Goal: Transaction & Acquisition: Purchase product/service

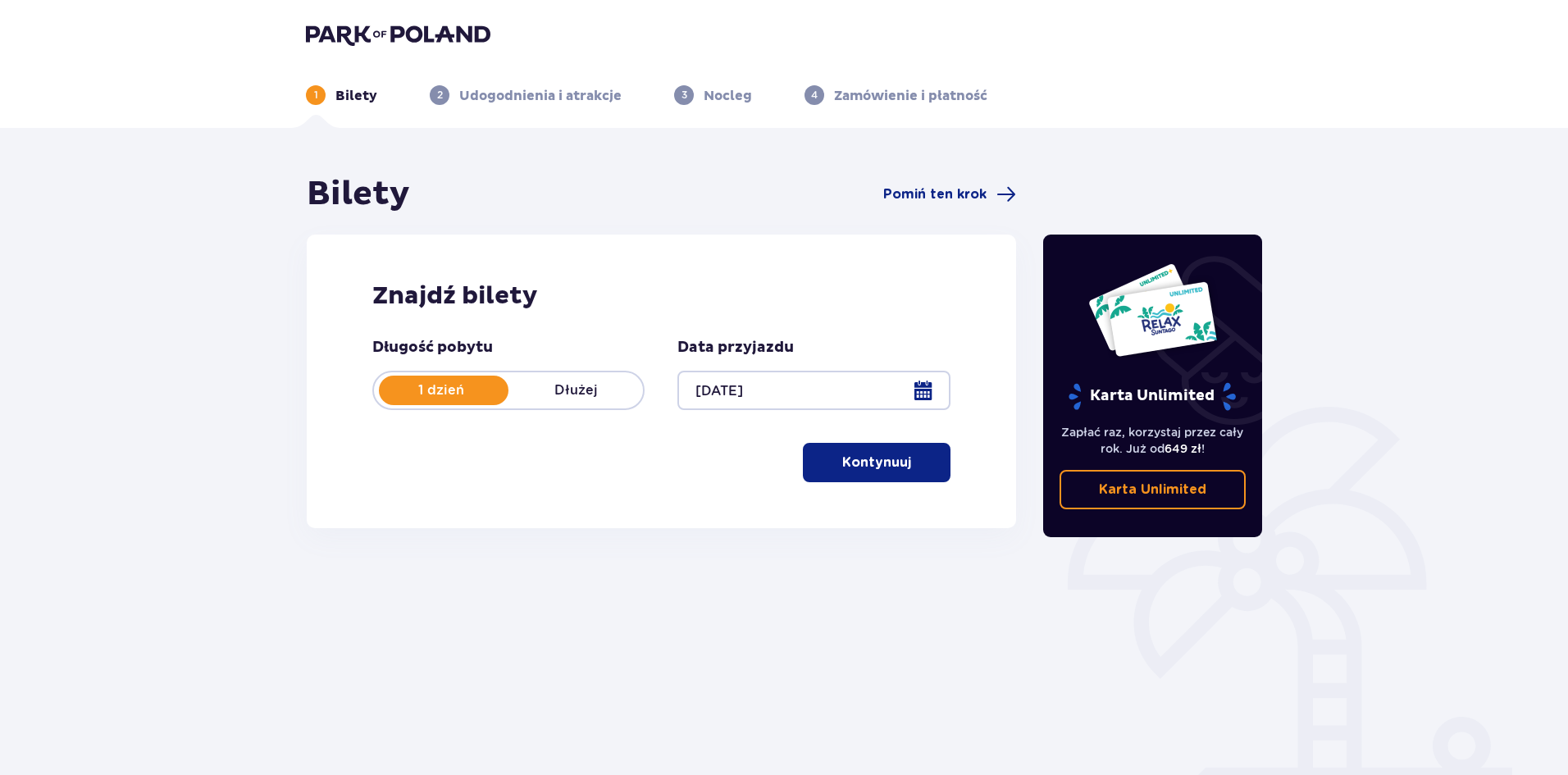
click at [912, 470] on span "button" at bounding box center [914, 462] width 19 height 19
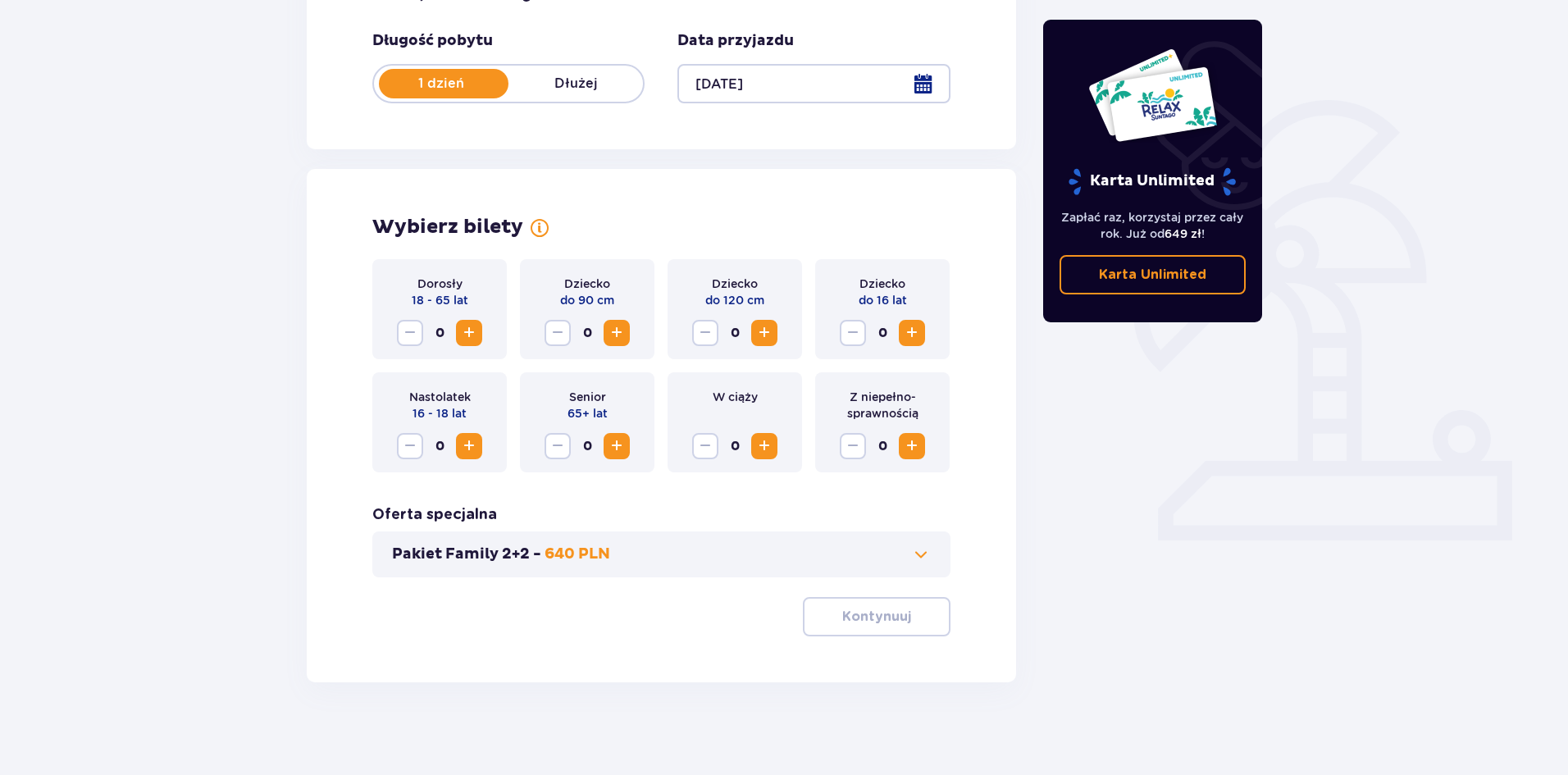
scroll to position [312, 0]
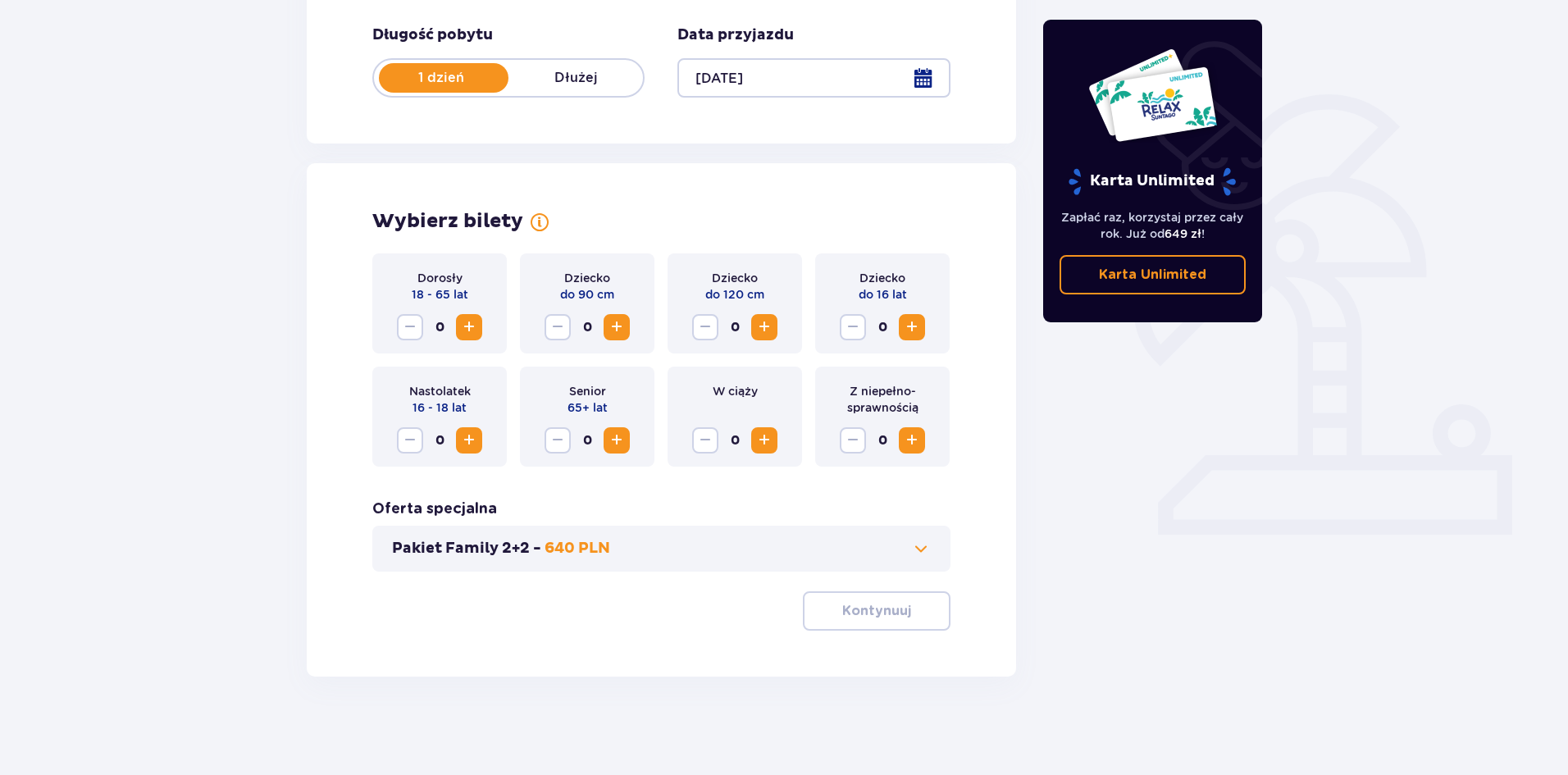
click at [461, 321] on span "Zwiększ" at bounding box center [468, 327] width 19 height 19
click at [766, 328] on span "Zwiększ" at bounding box center [764, 327] width 19 height 19
click at [909, 324] on span "Zwiększ" at bounding box center [911, 327] width 19 height 19
click at [914, 549] on span at bounding box center [920, 548] width 19 height 19
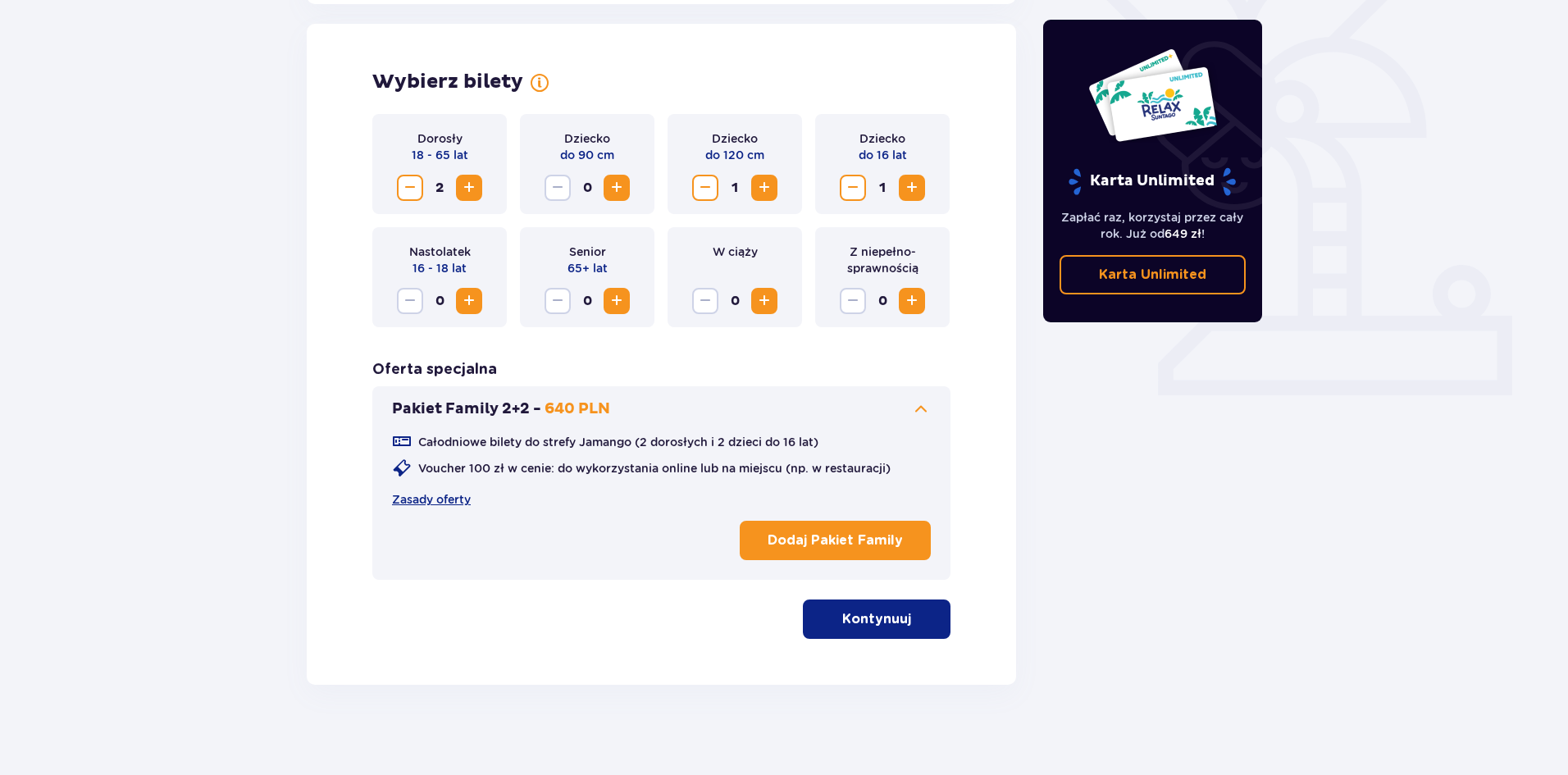
scroll to position [456, 0]
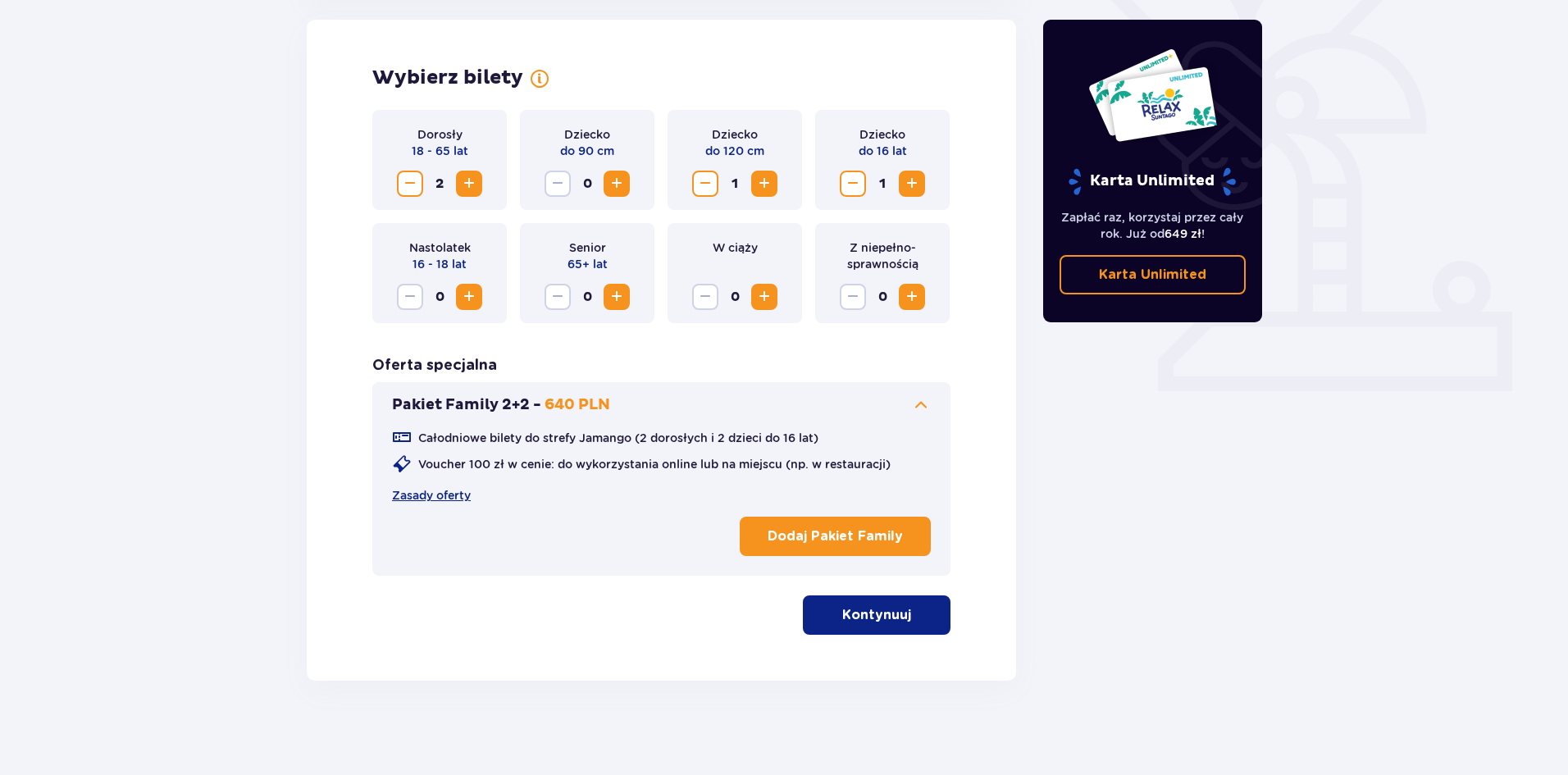
click at [900, 620] on button "Kontynuuj" at bounding box center [876, 615] width 147 height 40
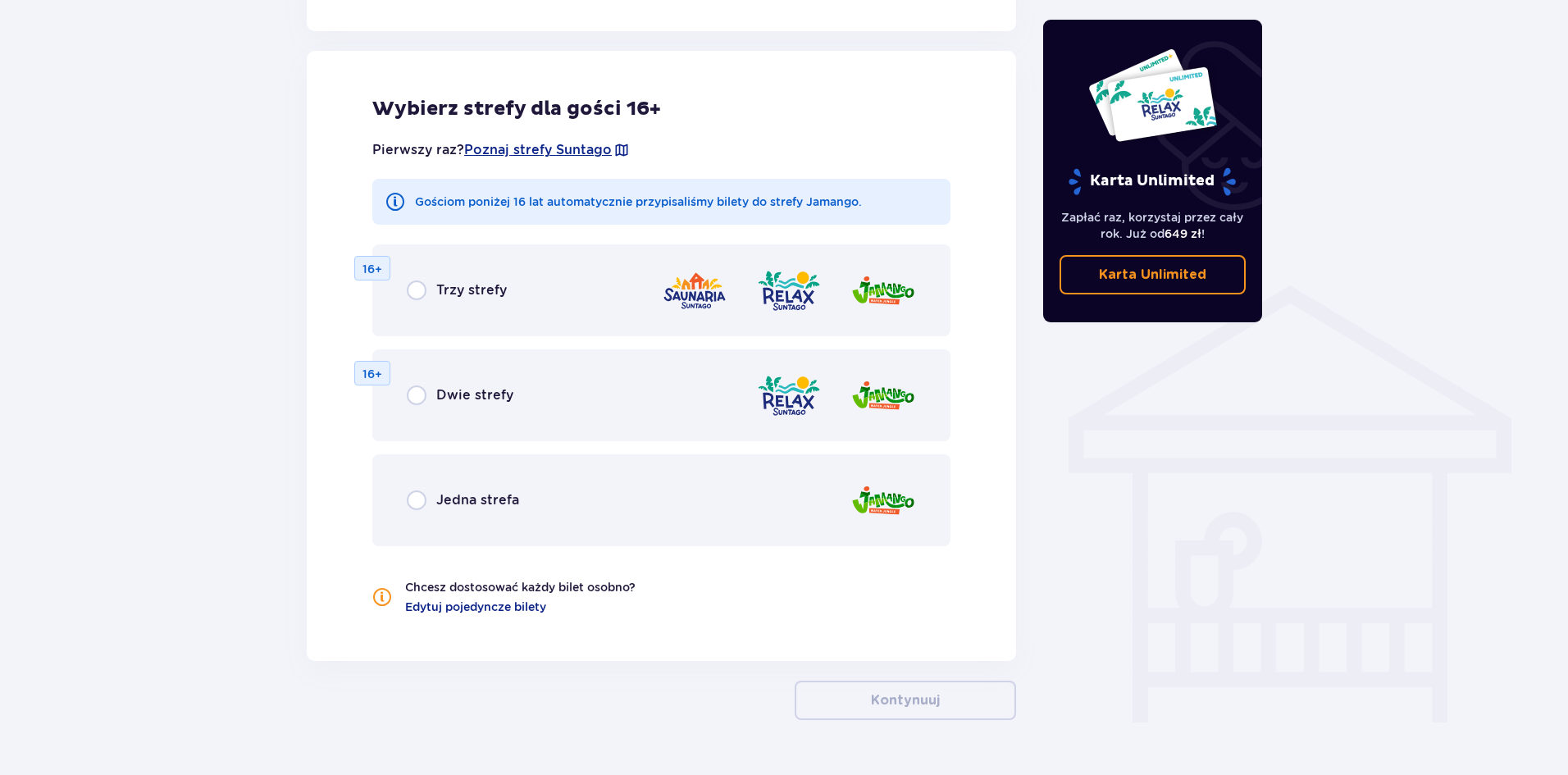
scroll to position [1058, 0]
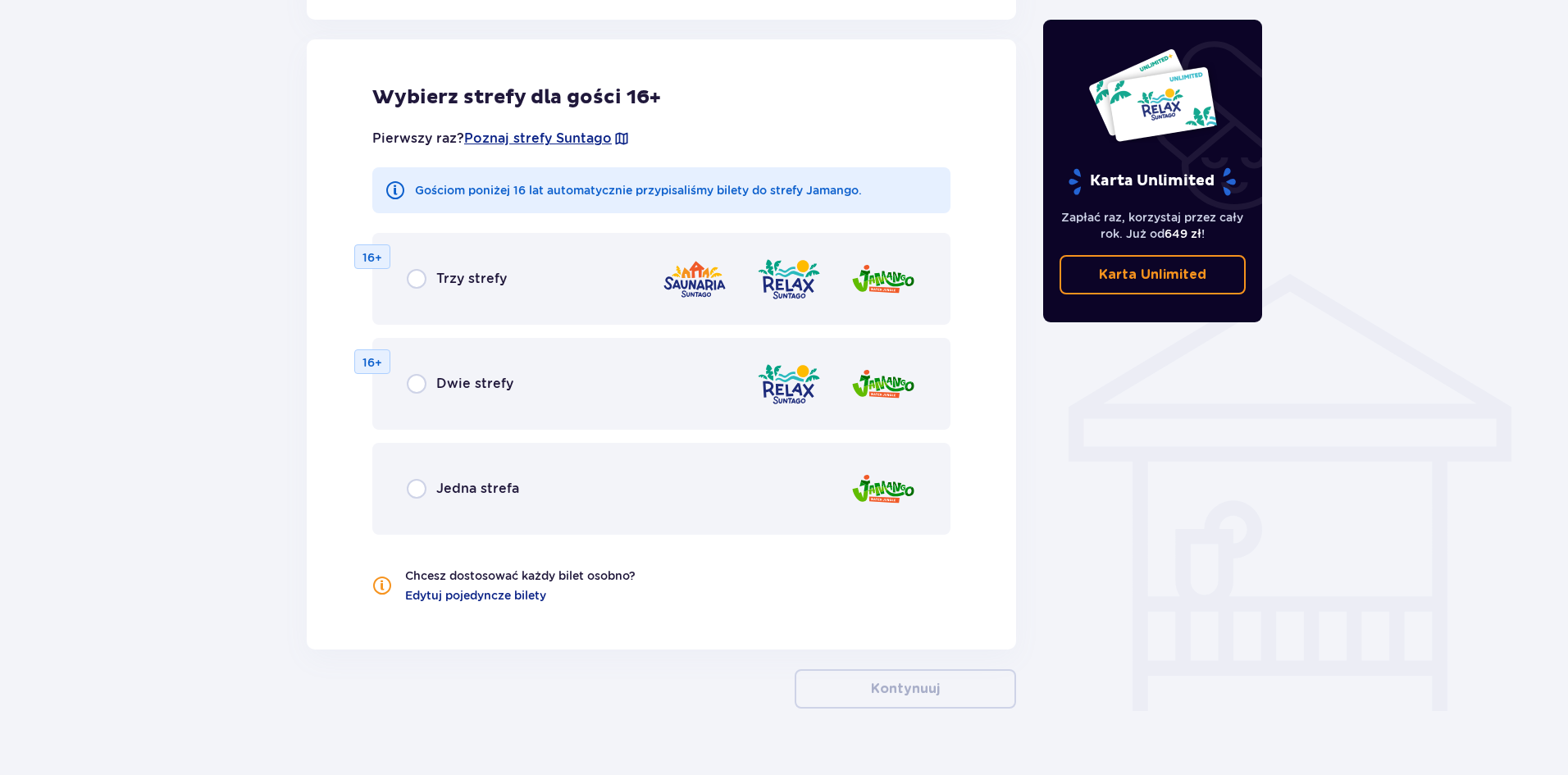
click at [415, 484] on input "radio" at bounding box center [416, 488] width 19 height 19
radio input "true"
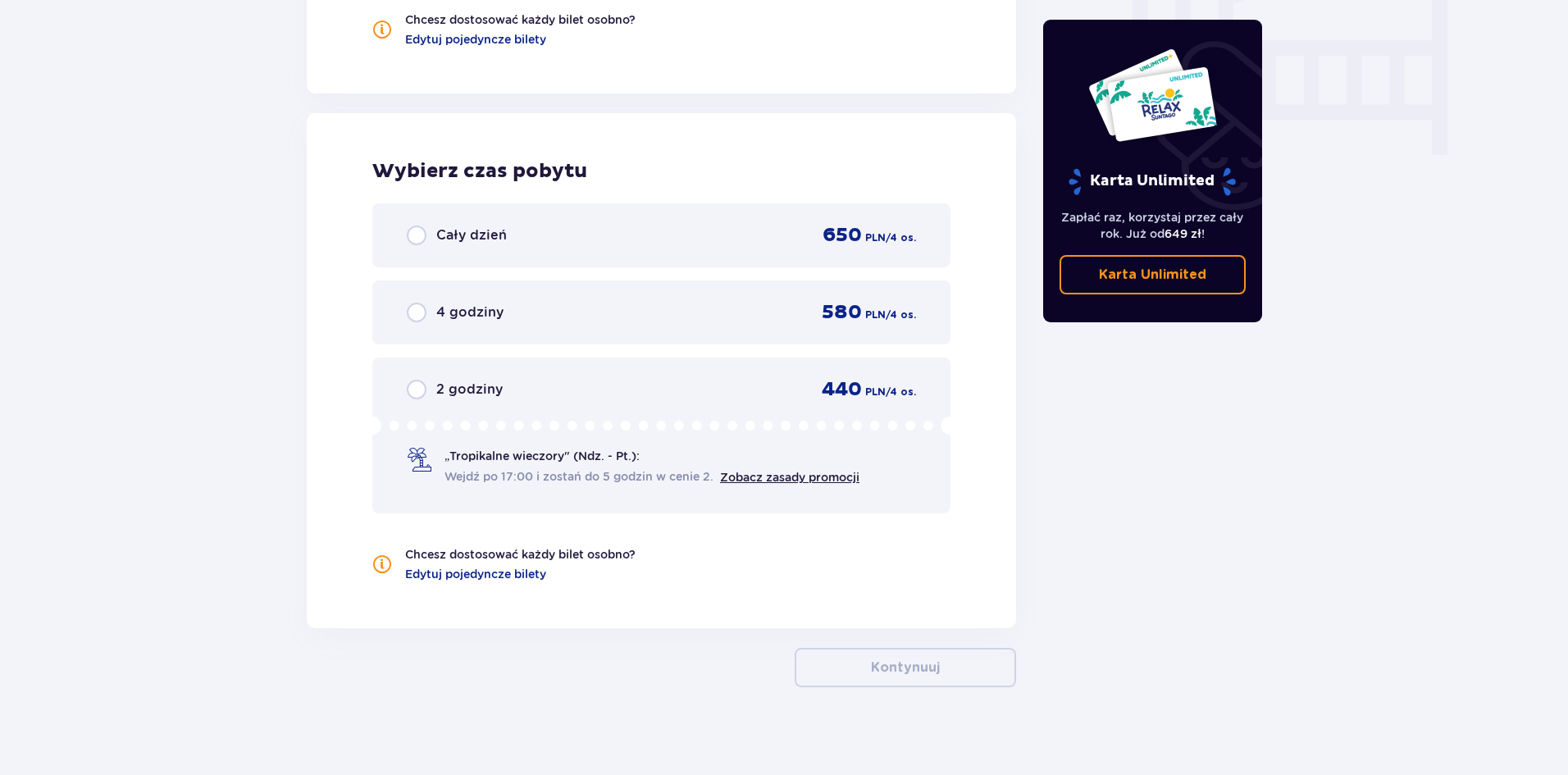
scroll to position [1625, 0]
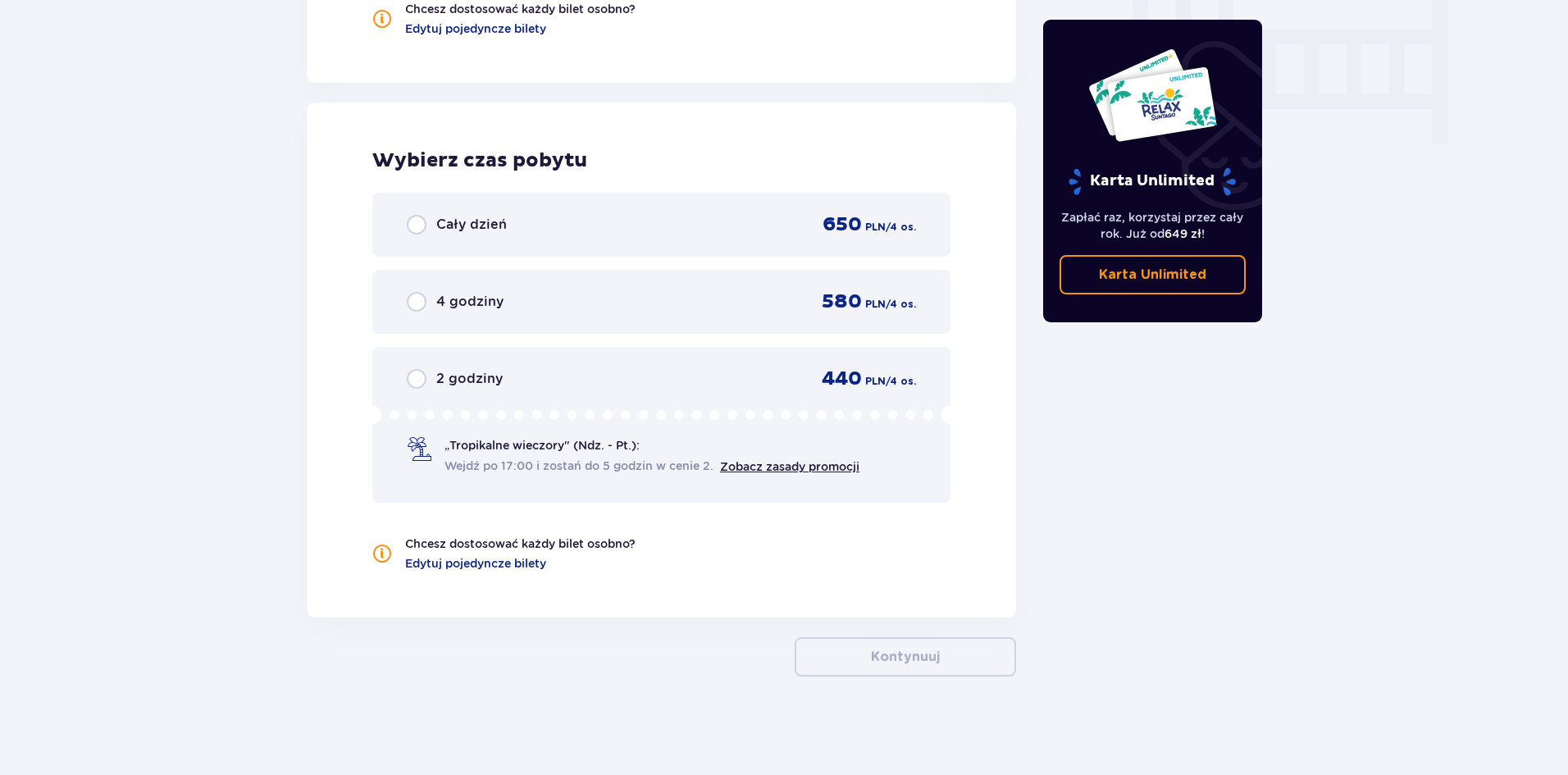
click at [415, 216] on input "radio" at bounding box center [416, 224] width 19 height 19
radio input "true"
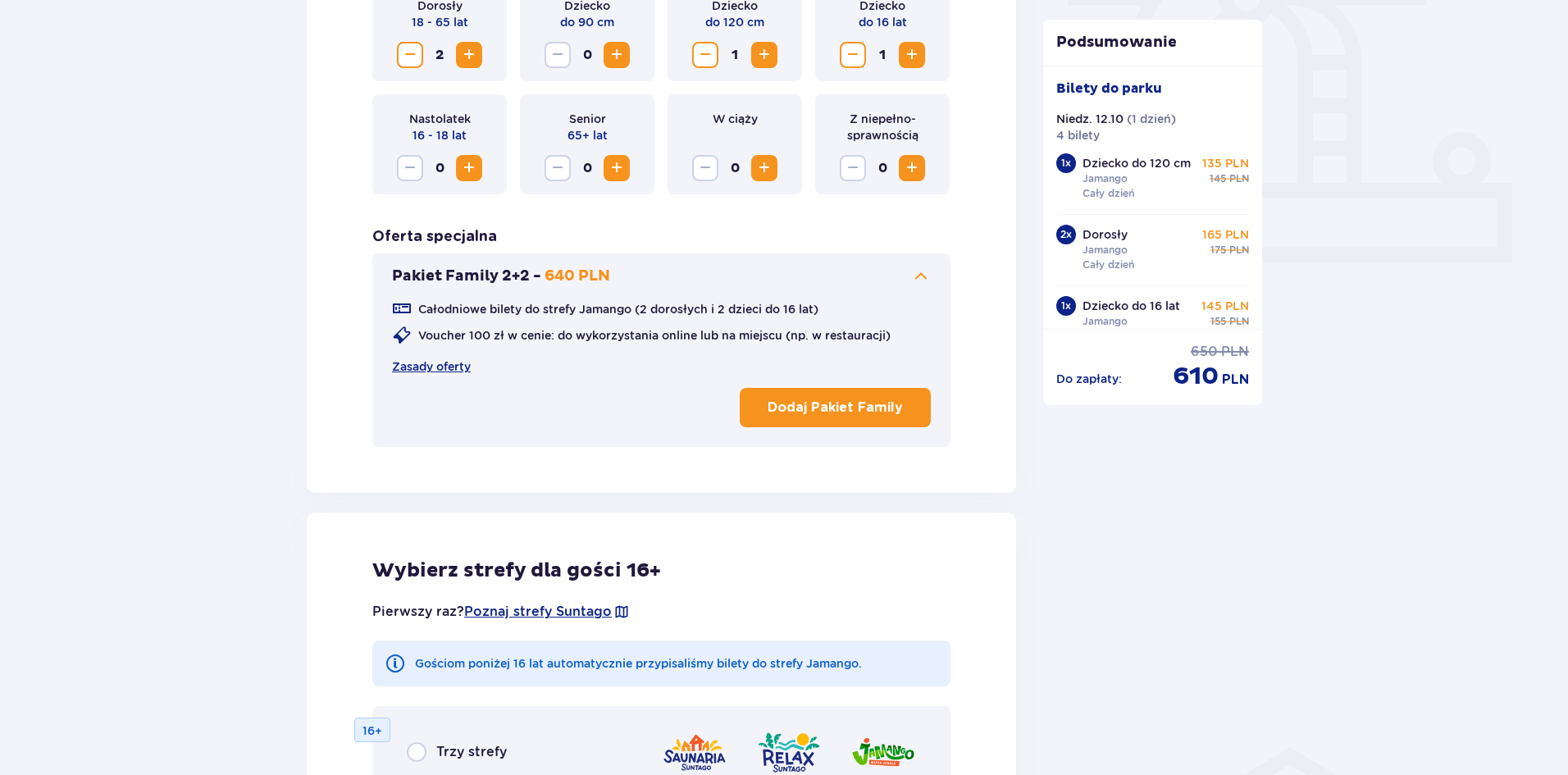
scroll to position [568, 0]
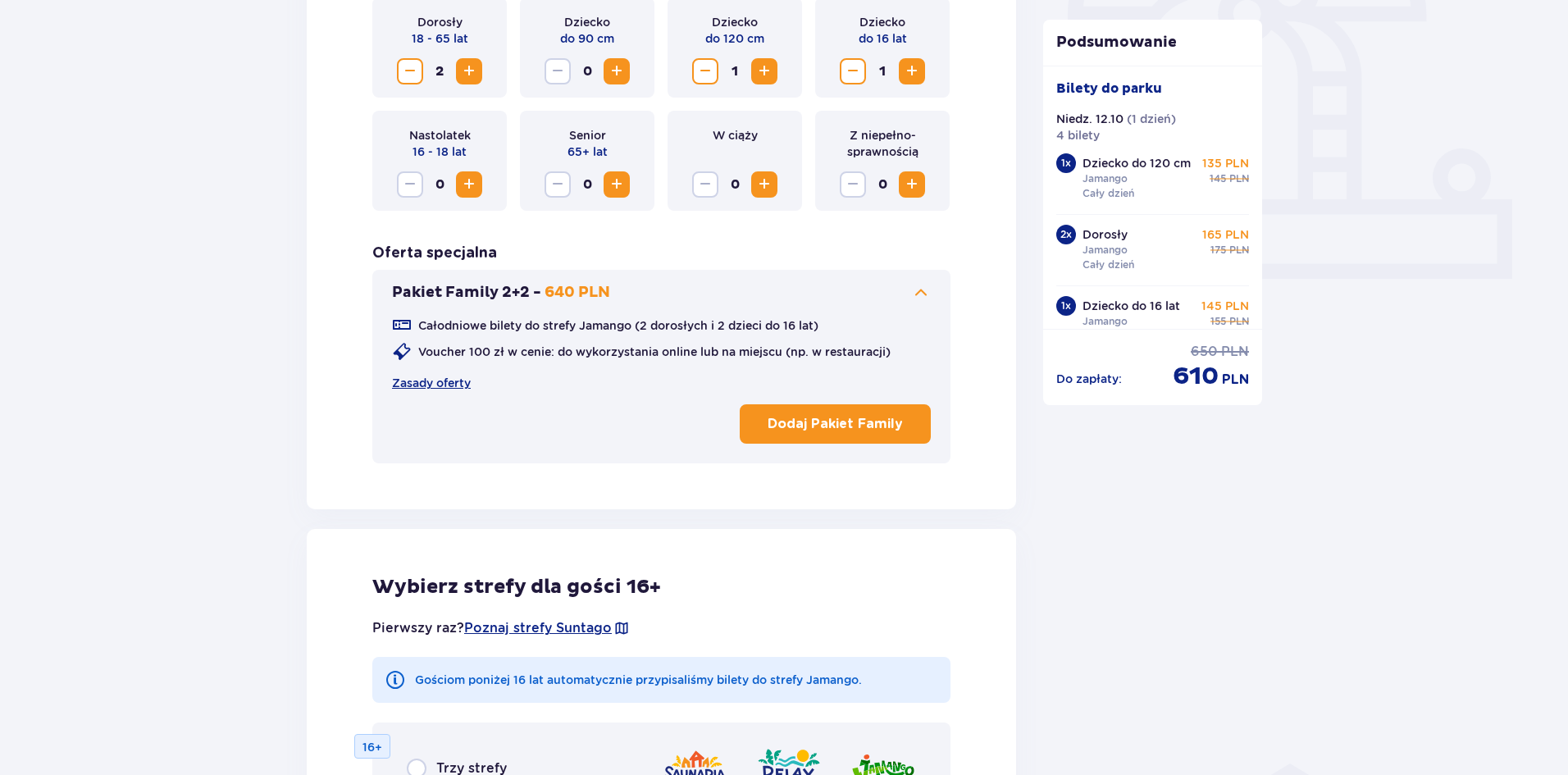
click at [844, 430] on p "Dodaj Pakiet Family" at bounding box center [835, 424] width 135 height 18
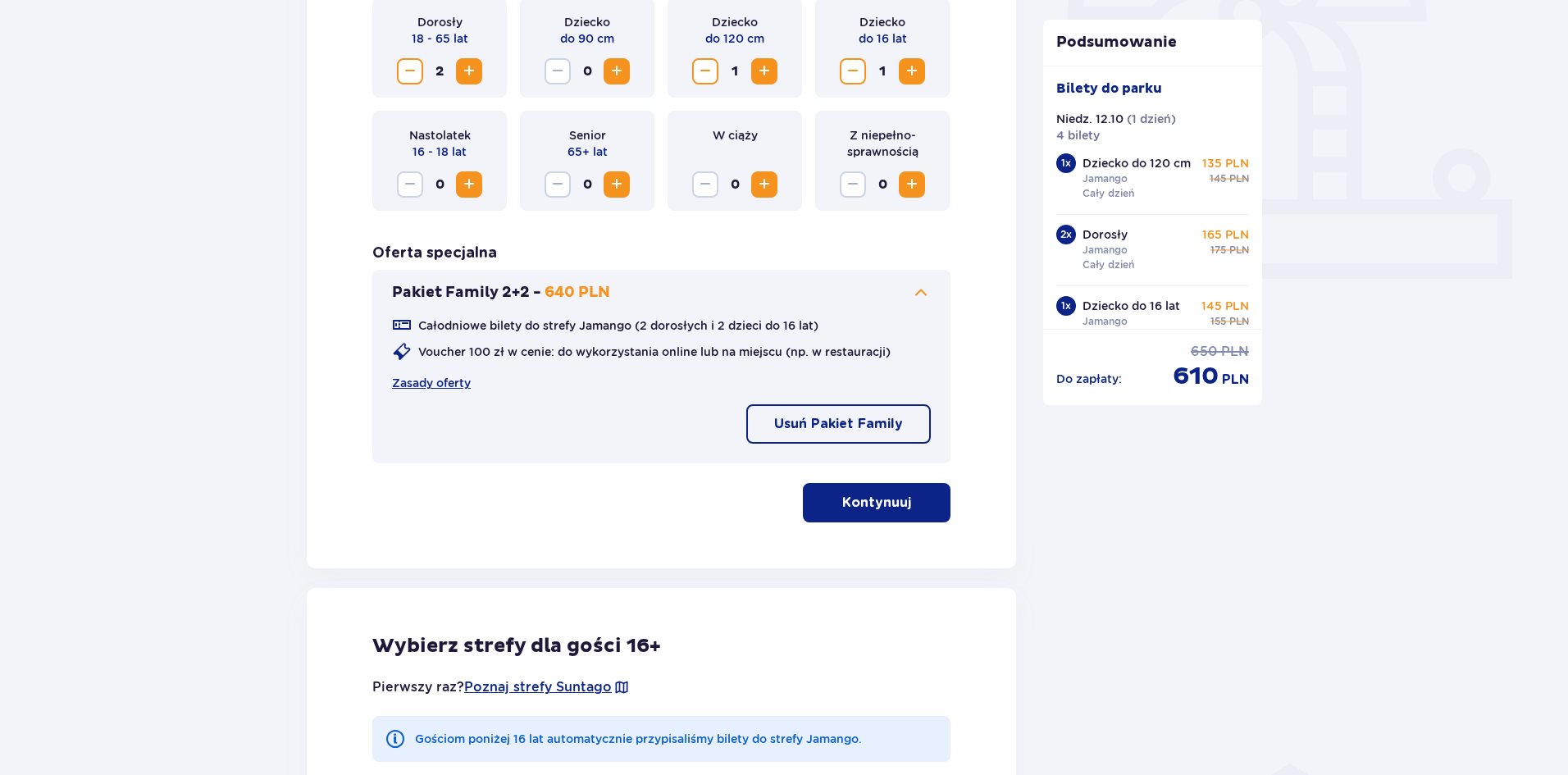
click at [859, 514] on button "Kontynuuj" at bounding box center [876, 503] width 147 height 40
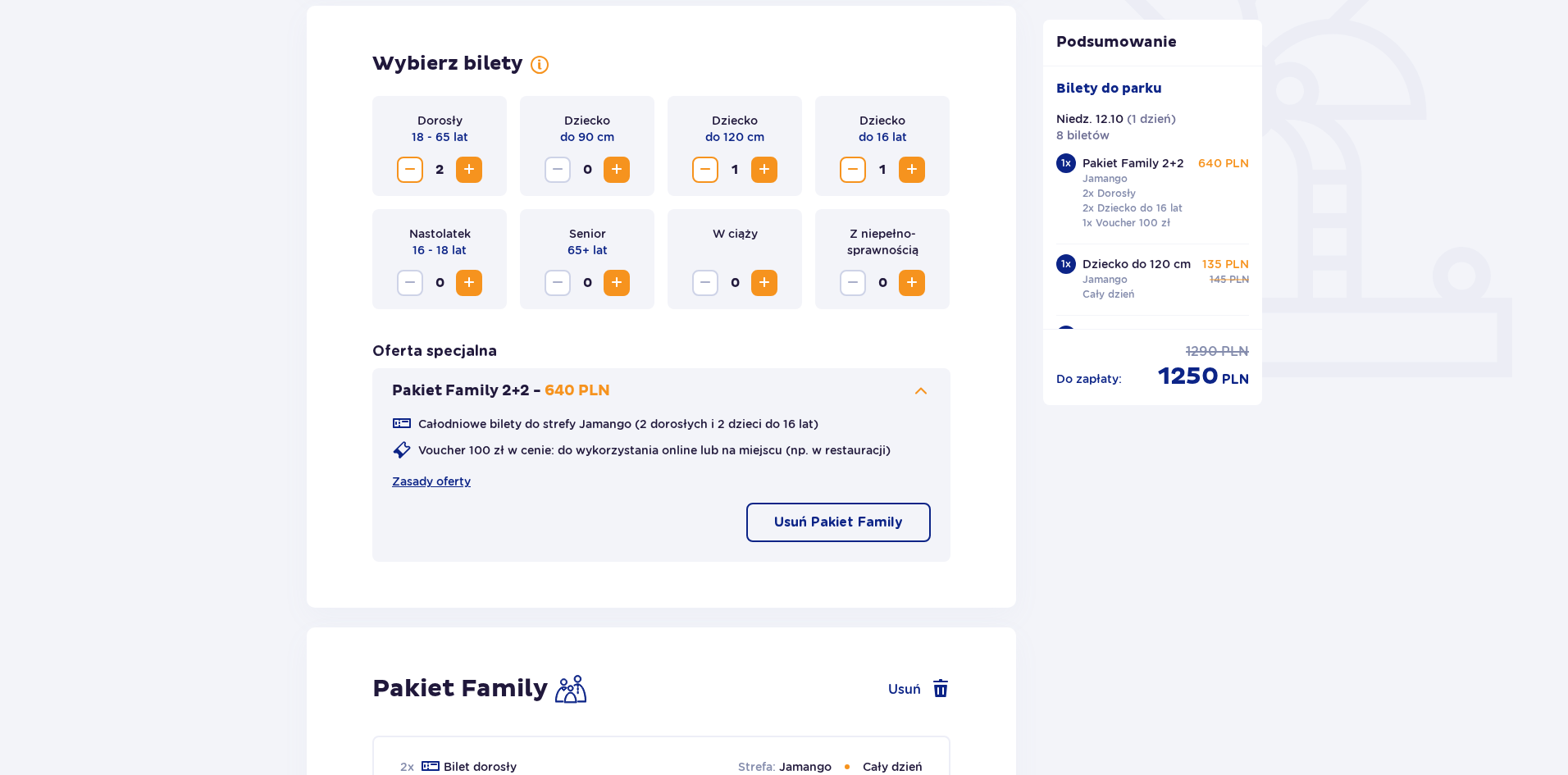
scroll to position [202, 0]
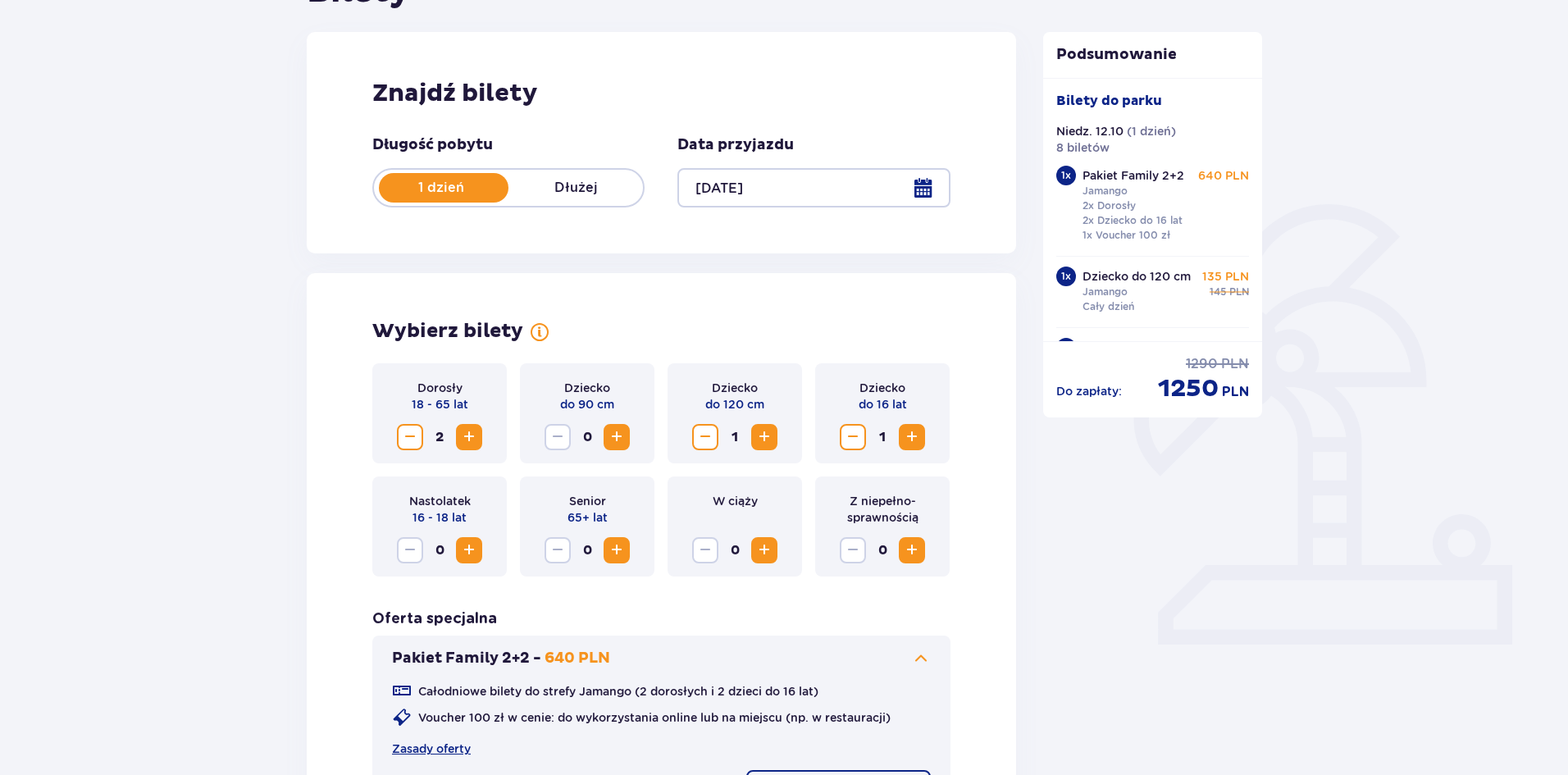
click at [411, 436] on span "Zmniejsz" at bounding box center [409, 436] width 19 height 19
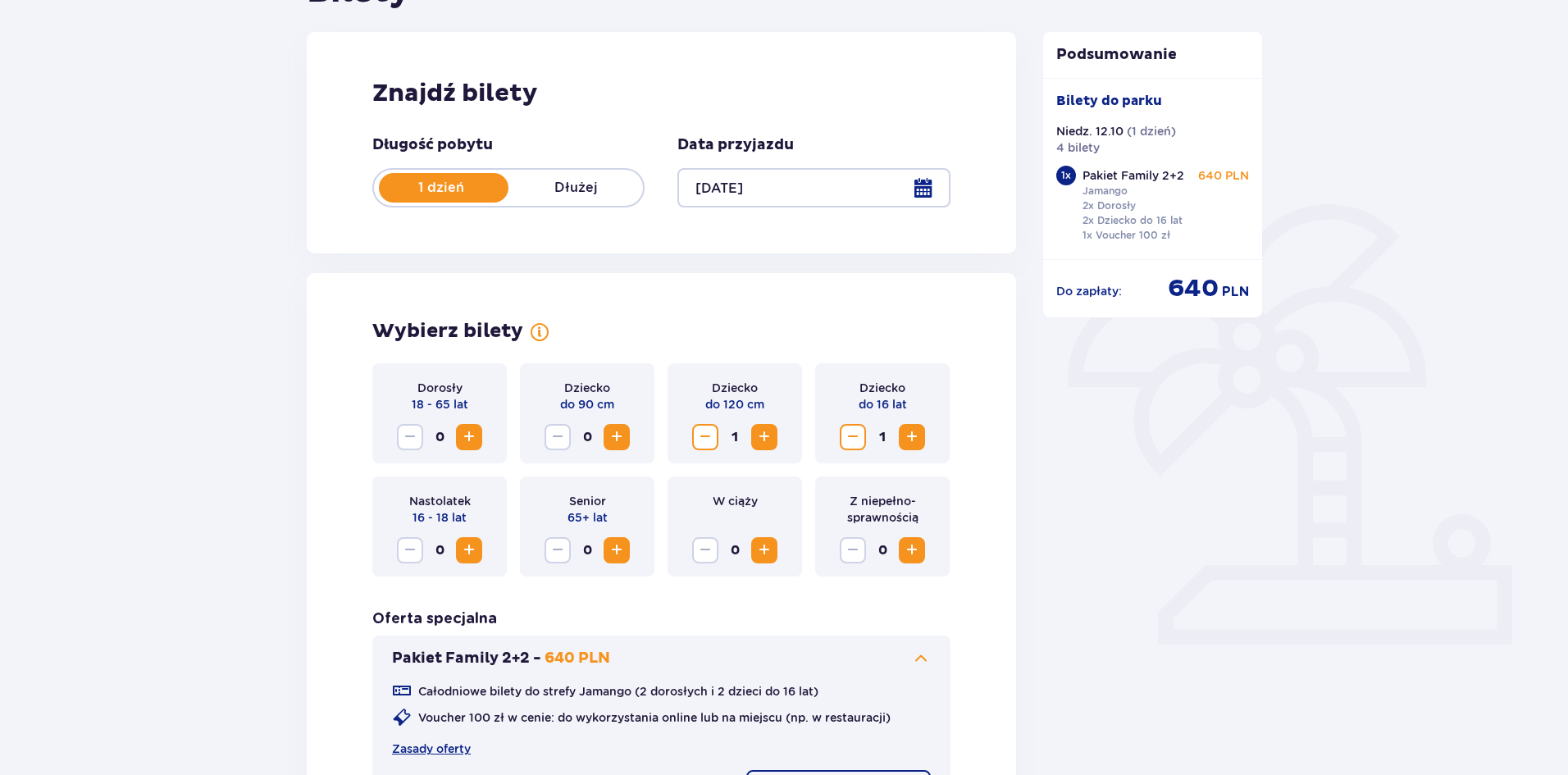
click at [702, 429] on span "Zmniejsz" at bounding box center [705, 436] width 19 height 19
click at [856, 446] on span "Zmniejsz" at bounding box center [852, 436] width 19 height 19
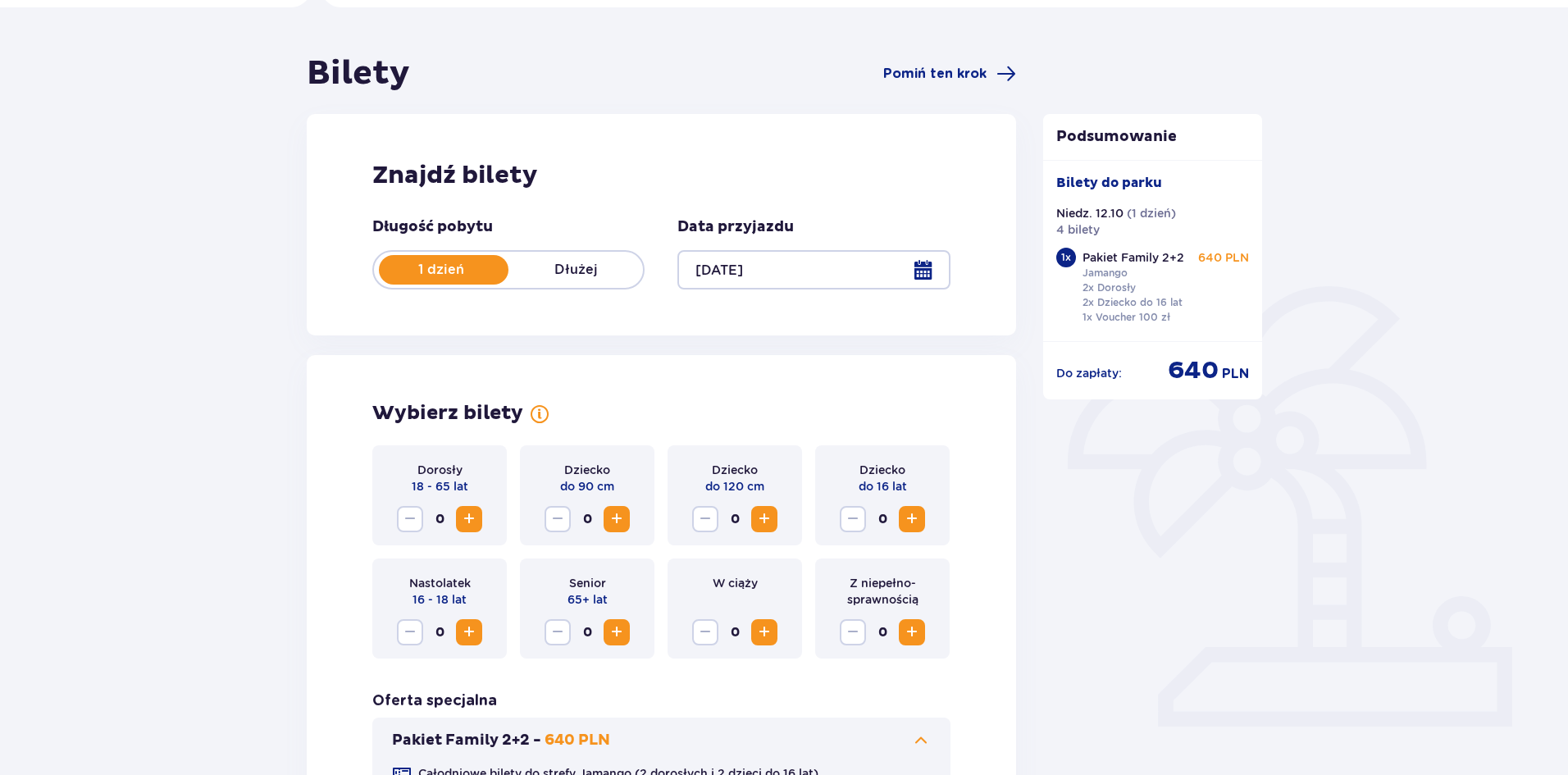
scroll to position [0, 0]
